Goal: Task Accomplishment & Management: Use online tool/utility

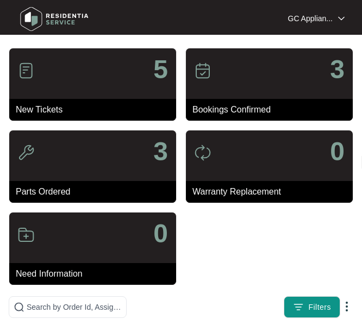
click at [80, 73] on div "5" at bounding box center [92, 73] width 167 height 50
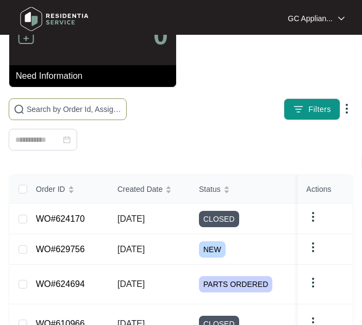
scroll to position [217, 0]
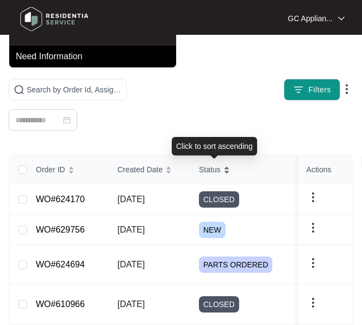
click at [211, 165] on span "Status" at bounding box center [210, 169] width 22 height 12
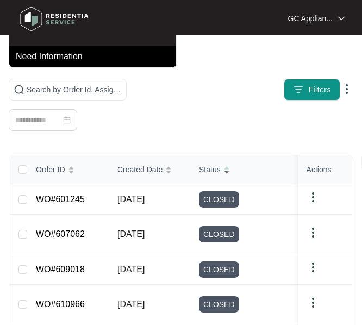
click at [211, 165] on span "Status" at bounding box center [210, 169] width 22 height 12
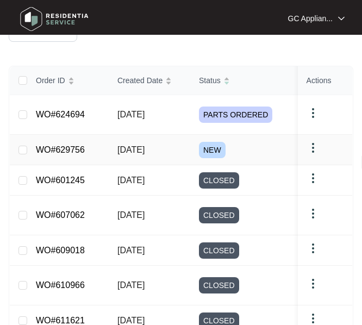
scroll to position [326, 0]
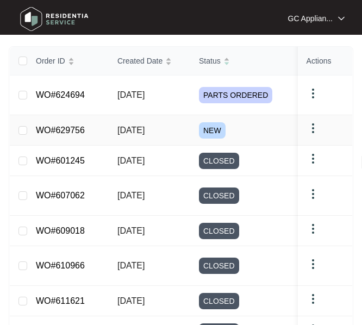
click at [132, 130] on span "[DATE]" at bounding box center [130, 129] width 27 height 9
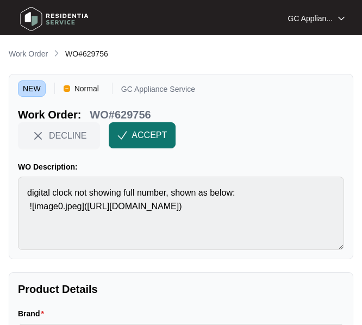
click at [124, 131] on img "button" at bounding box center [122, 135] width 10 height 10
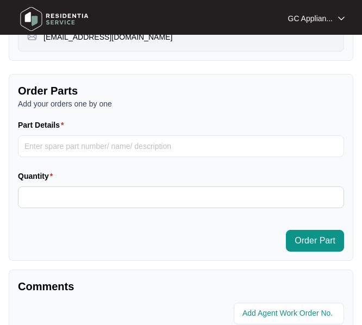
scroll to position [706, 0]
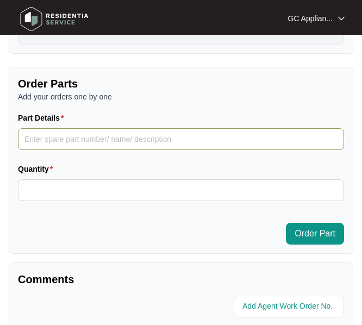
click at [49, 142] on input "Part Details" at bounding box center [181, 139] width 326 height 22
paste input "30101600398"
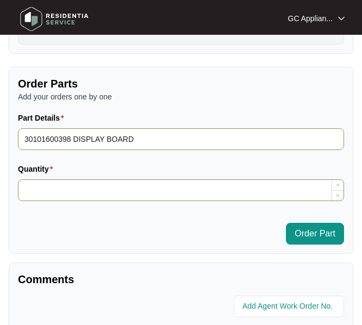
type input "30101600398 DISPLAY BOARD"
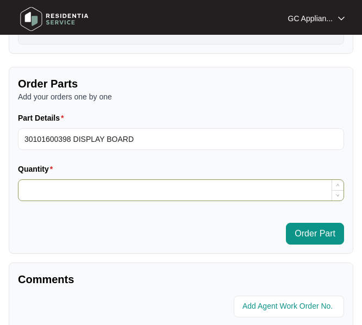
click at [77, 193] on input "Quantity" at bounding box center [180, 190] width 325 height 21
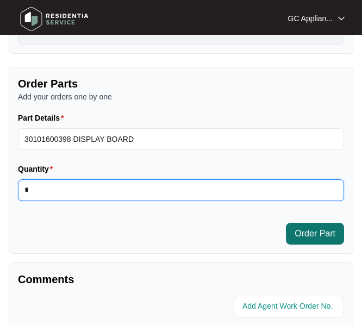
type input "*"
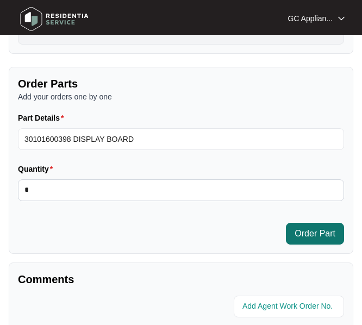
click at [293, 238] on button "Order Part" at bounding box center [315, 234] width 58 height 22
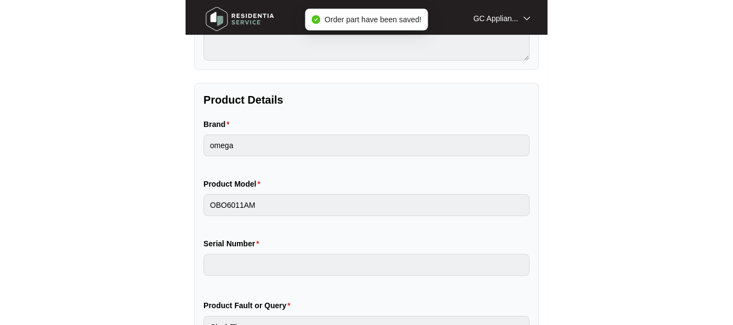
scroll to position [0, 0]
